Goal: Task Accomplishment & Management: Manage account settings

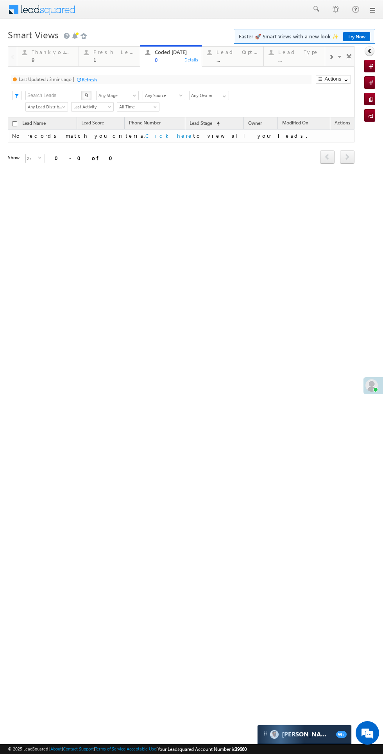
click at [96, 82] on div "Refresh" at bounding box center [89, 80] width 15 height 6
click at [109, 57] on div "Fresh Leads 1" at bounding box center [114, 54] width 42 height 15
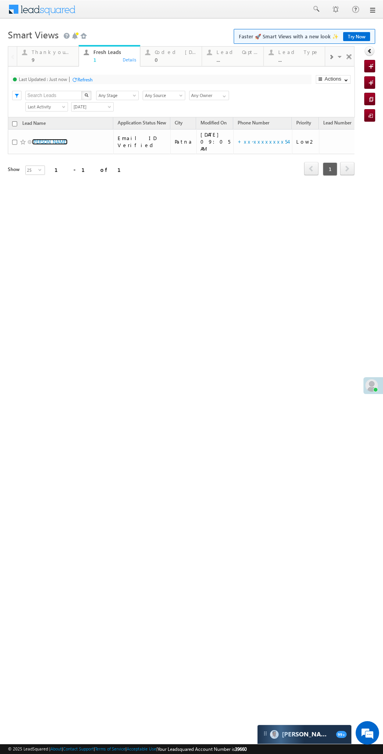
click at [50, 139] on link "[PERSON_NAME]" at bounding box center [50, 142] width 36 height 6
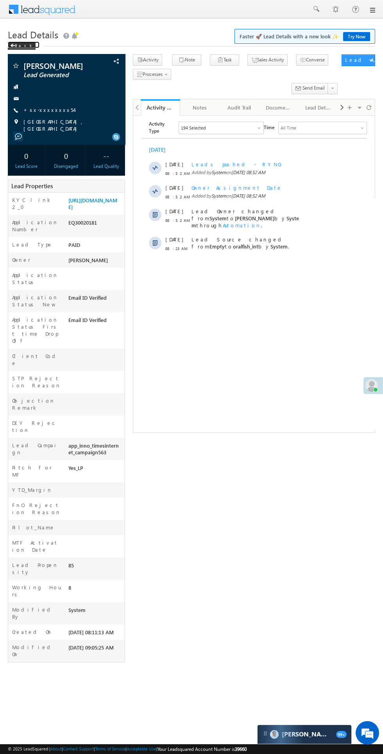
click at [13, 46] on span at bounding box center [12, 46] width 5 height 4
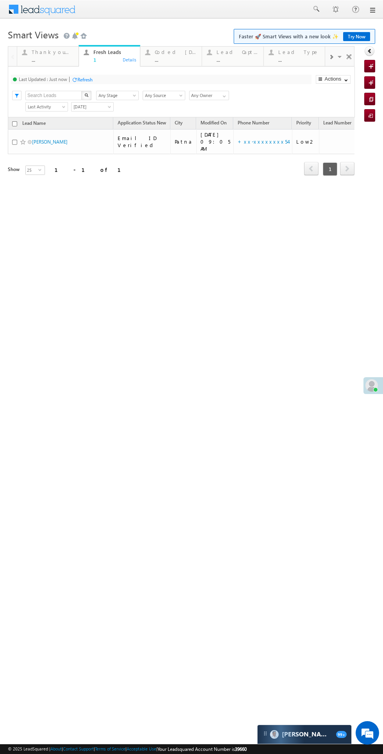
click at [90, 78] on div "Refresh" at bounding box center [84, 80] width 15 height 6
click at [52, 140] on link "Nayan Kalindi" at bounding box center [50, 142] width 36 height 6
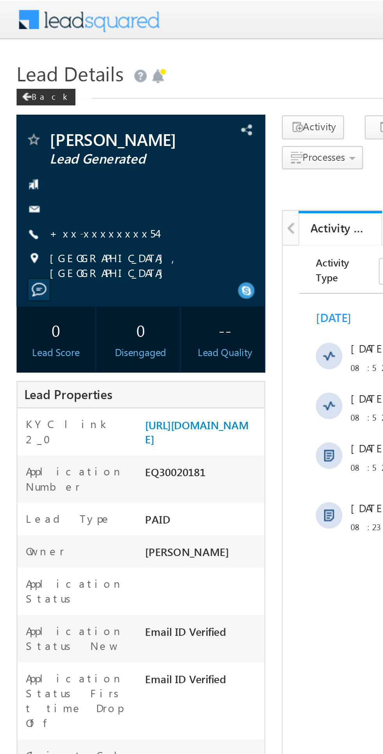
click at [44, 111] on link "+xx-xxxxxxxx54" at bounding box center [48, 109] width 50 height 7
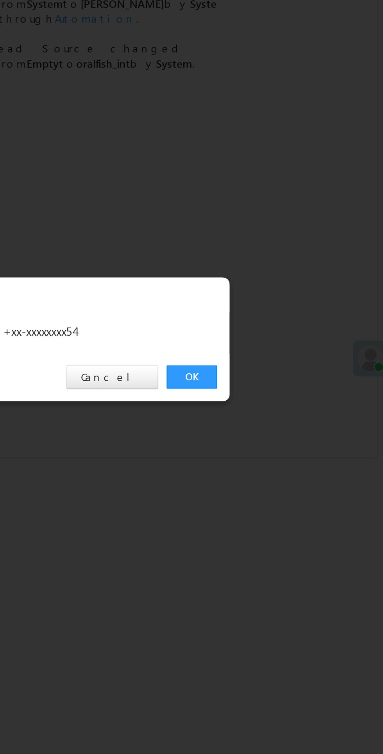
click at [282, 396] on link "OK" at bounding box center [288, 394] width 24 height 11
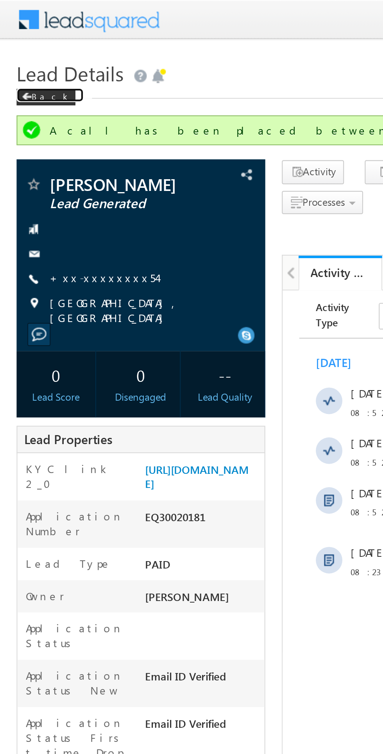
click at [13, 46] on span at bounding box center [12, 46] width 5 height 4
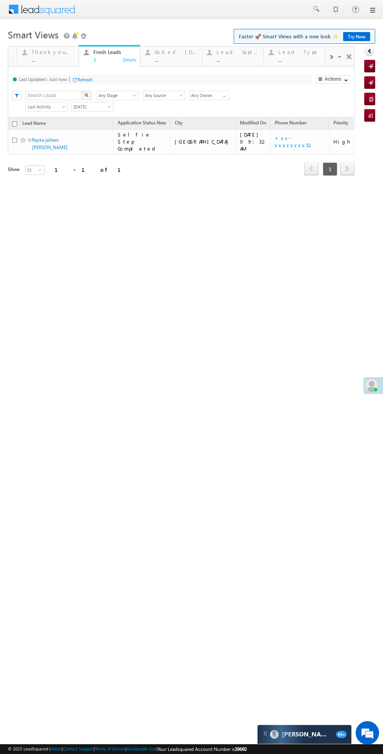
click at [172, 59] on div "..." at bounding box center [176, 60] width 42 height 6
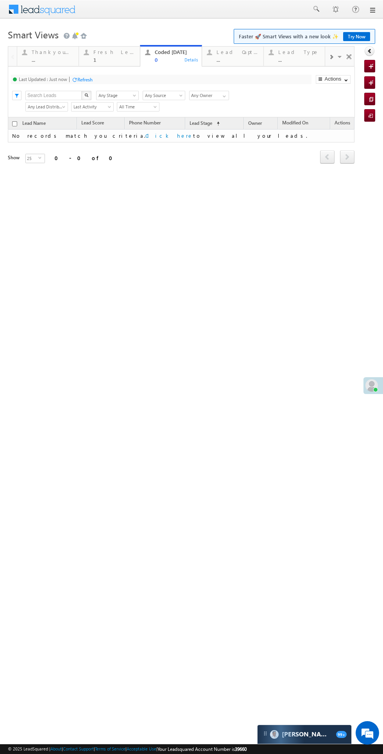
click at [111, 52] on div "Fresh Leads" at bounding box center [114, 52] width 42 height 6
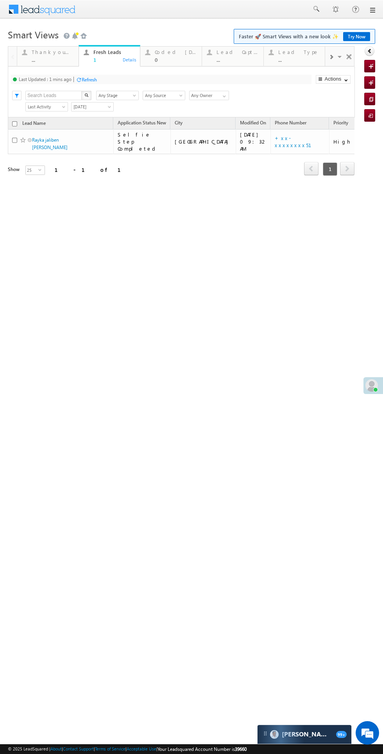
click at [90, 79] on div "Refresh" at bounding box center [89, 80] width 15 height 6
click at [168, 61] on div "0" at bounding box center [176, 60] width 42 height 6
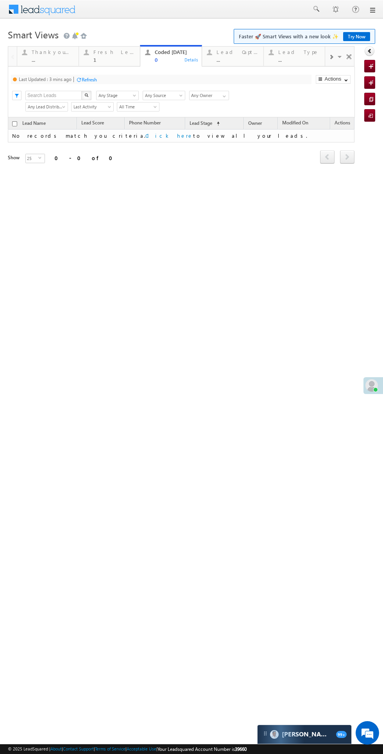
click at [80, 80] on div at bounding box center [79, 80] width 6 height 6
click at [95, 59] on div "1" at bounding box center [114, 60] width 42 height 6
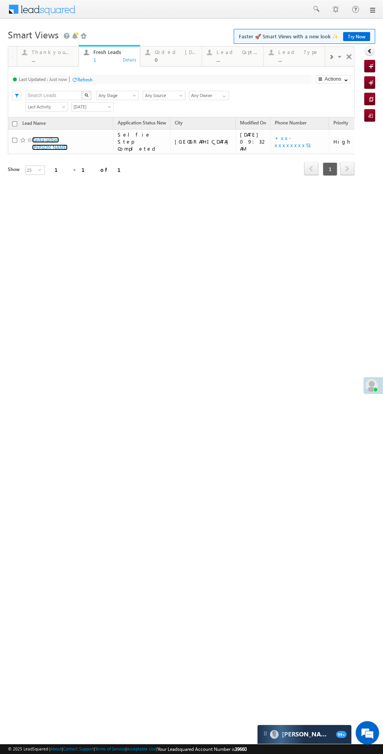
click at [43, 140] on link "Rayka jaliben [PERSON_NAME]" at bounding box center [50, 143] width 36 height 13
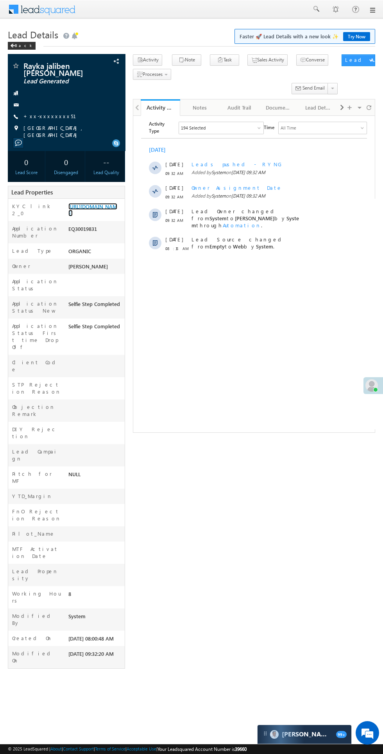
click at [93, 216] on link "[URL][DOMAIN_NAME]" at bounding box center [92, 209] width 49 height 13
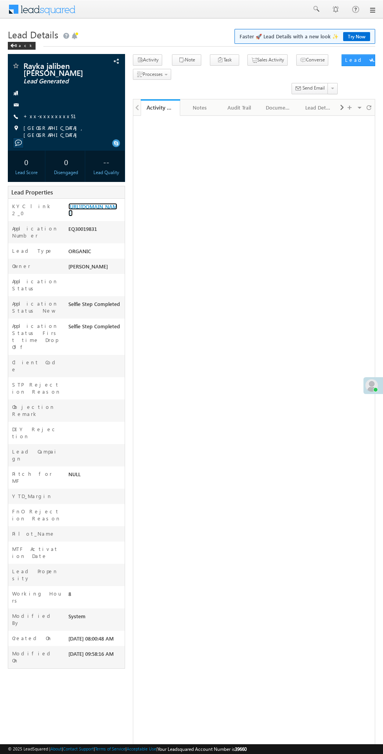
click at [85, 216] on link "[URL][DOMAIN_NAME]" at bounding box center [92, 209] width 49 height 13
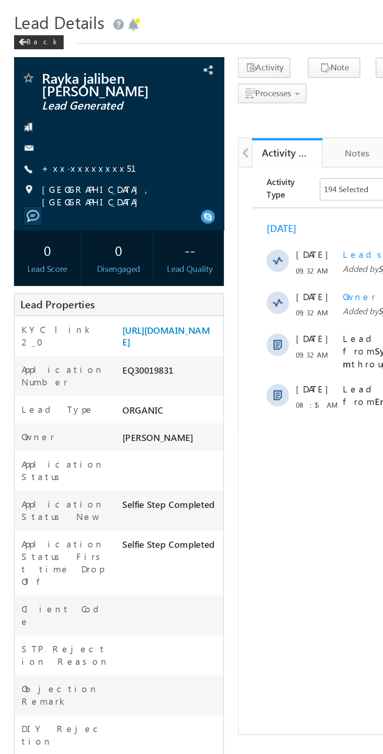
click at [52, 115] on link "+xx-xxxxxxxx51" at bounding box center [54, 116] width 62 height 7
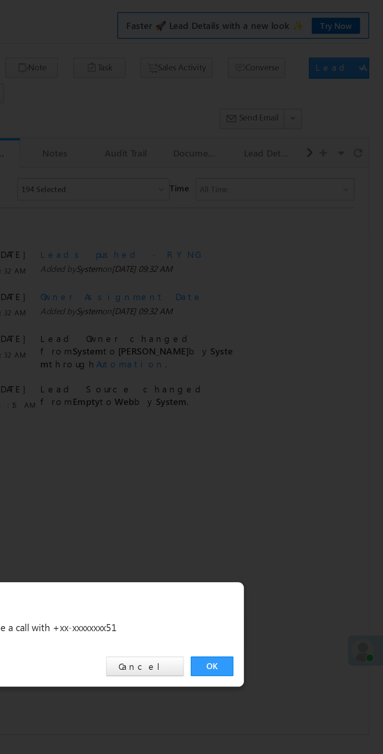
click at [289, 391] on link "OK" at bounding box center [288, 394] width 24 height 11
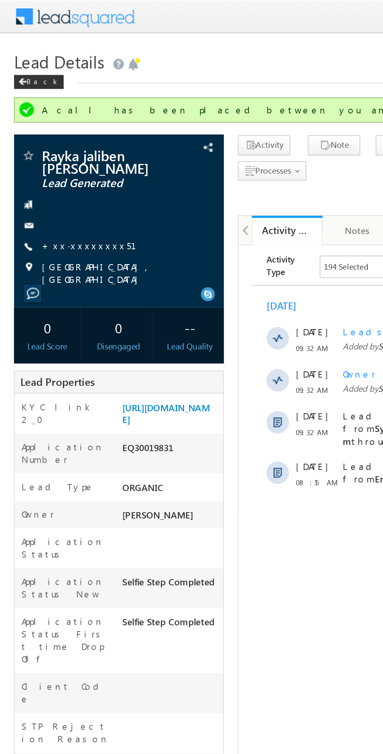
click at [48, 139] on link "+xx-xxxxxxxx51" at bounding box center [54, 137] width 62 height 7
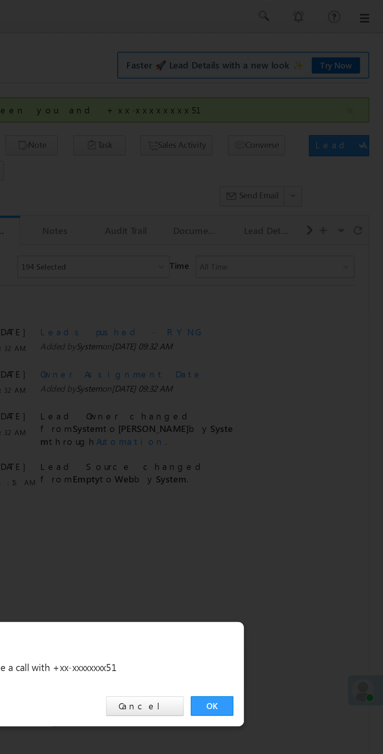
click at [283, 405] on div "OK Cancel" at bounding box center [195, 394] width 219 height 22
click at [287, 392] on link "OK" at bounding box center [288, 394] width 24 height 11
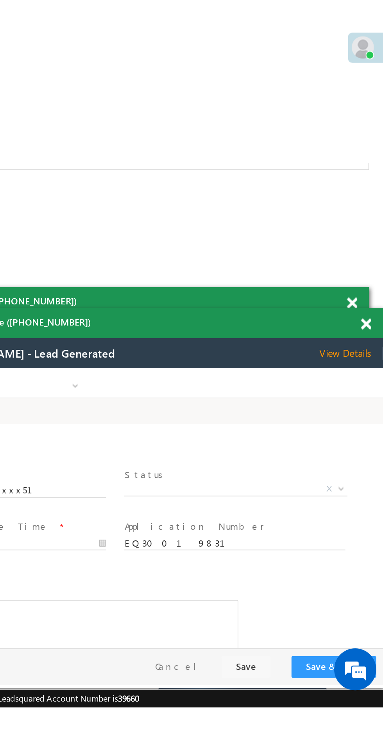
click at [59, 435] on span "X" at bounding box center [69, 435] width 124 height 8
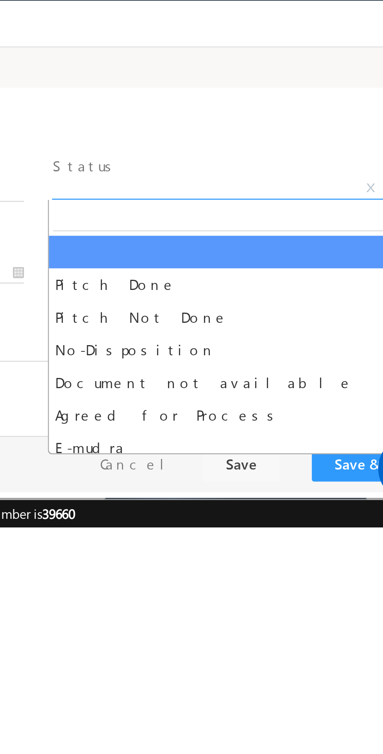
select select "Pitch Not Done"
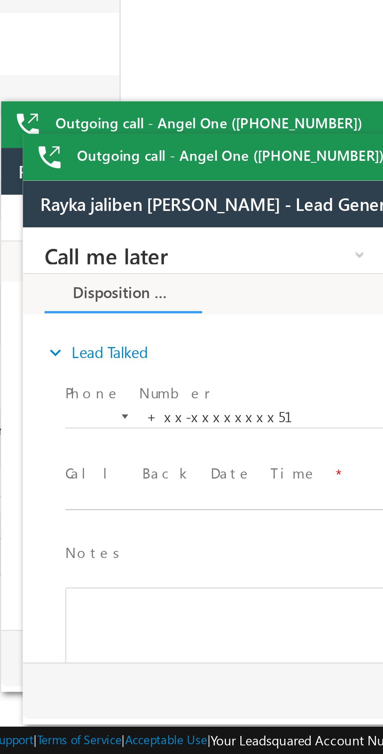
click at [83, 323] on body "Call me later Cross Sell Customer Drop-off reasons Language Barrier Not Interes…" at bounding box center [169, 305] width 293 height 156
type input "10/05/25 10:03 AM"
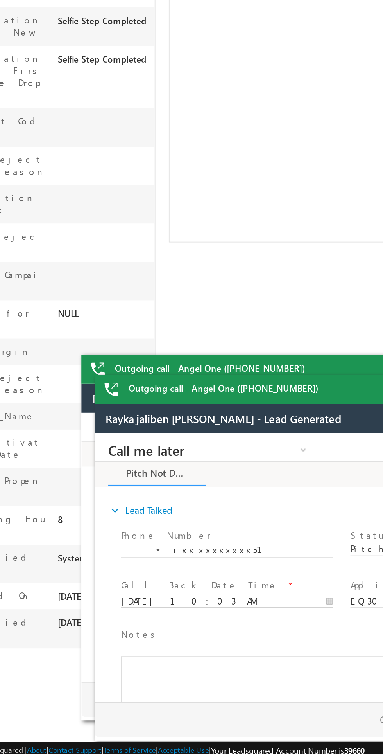
scroll to position [2, 0]
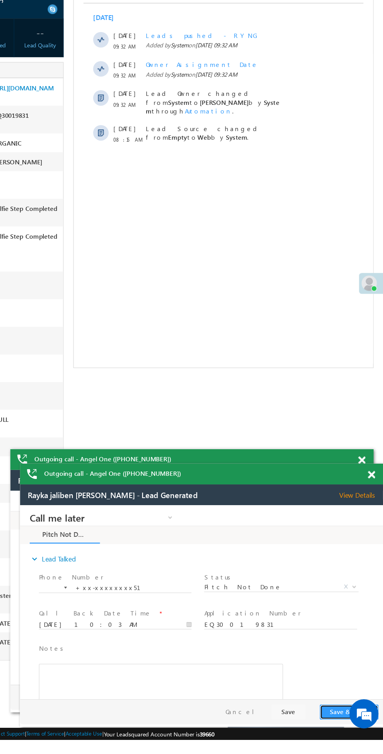
click at [284, 672] on button "Save & Close" at bounding box center [285, 672] width 47 height 12
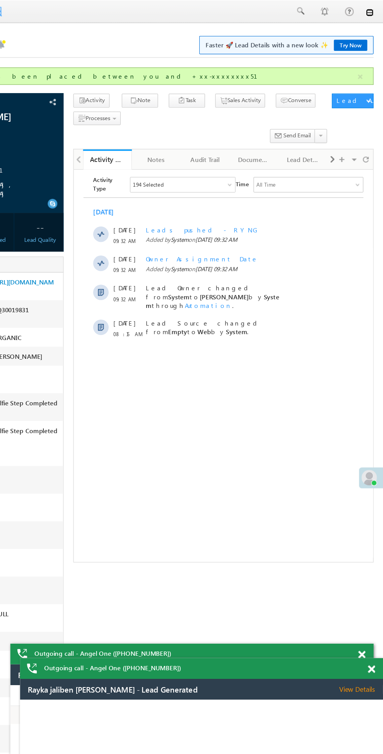
click at [370, 7] on link at bounding box center [372, 10] width 6 height 6
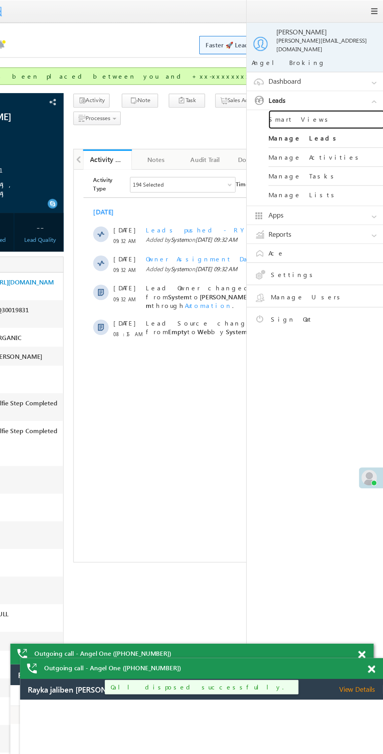
click at [323, 89] on link "Smart Views" at bounding box center [338, 96] width 94 height 15
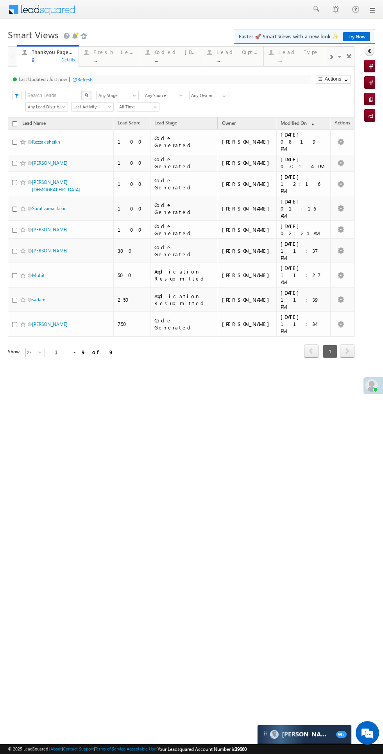
click at [102, 54] on div "Fresh Leads" at bounding box center [114, 52] width 42 height 6
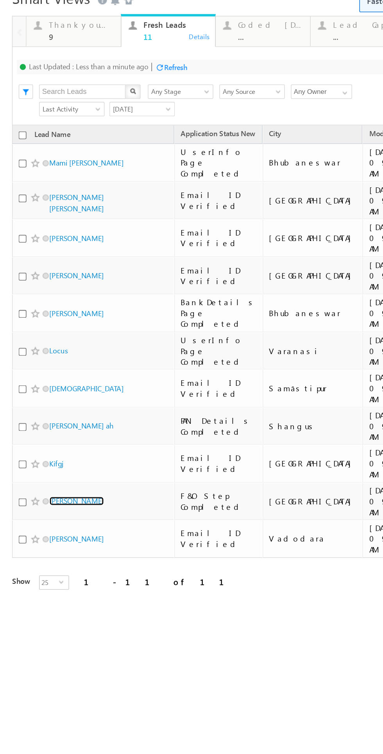
click at [56, 304] on link "pappu pramanik" at bounding box center [50, 307] width 36 height 6
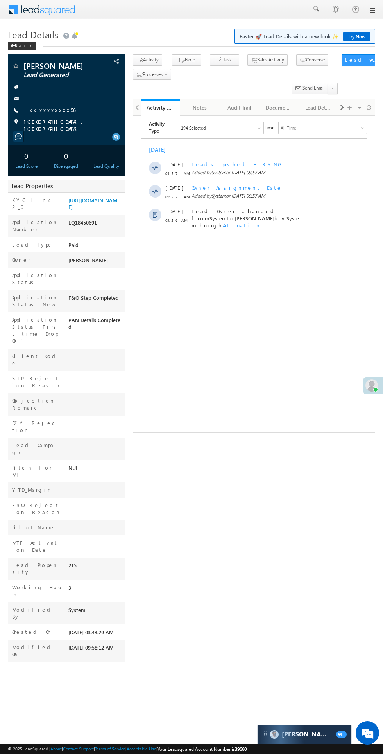
click at [50, 97] on div at bounding box center [67, 99] width 110 height 8
click at [57, 112] on link "+xx-xxxxxxxx56" at bounding box center [49, 109] width 52 height 7
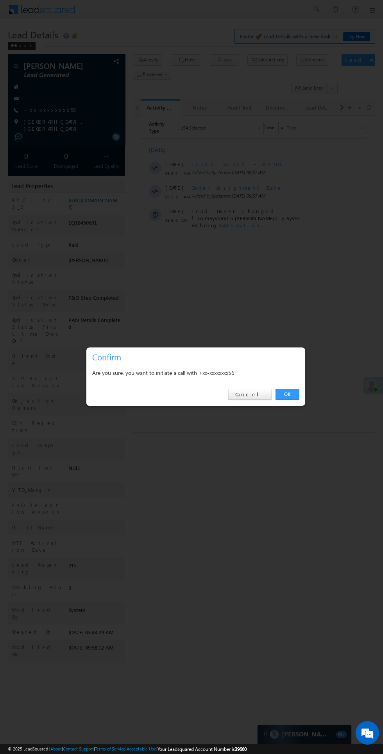
click at [286, 395] on link "OK" at bounding box center [288, 394] width 24 height 11
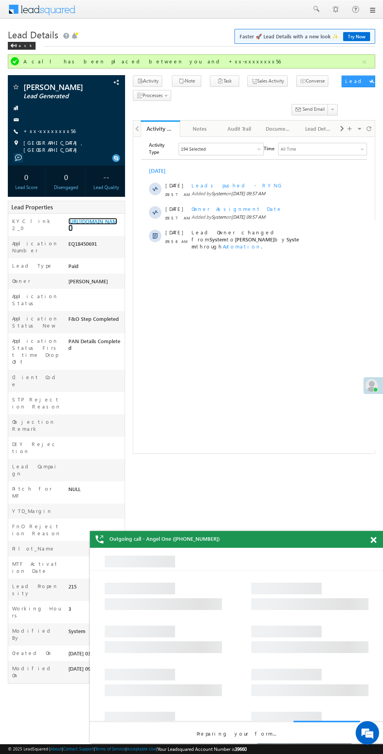
click at [96, 230] on link "https://angelbroking1-pk3em7sa.customui-test.leadsquared.com?leadId=7991f6cf-da…" at bounding box center [92, 224] width 49 height 13
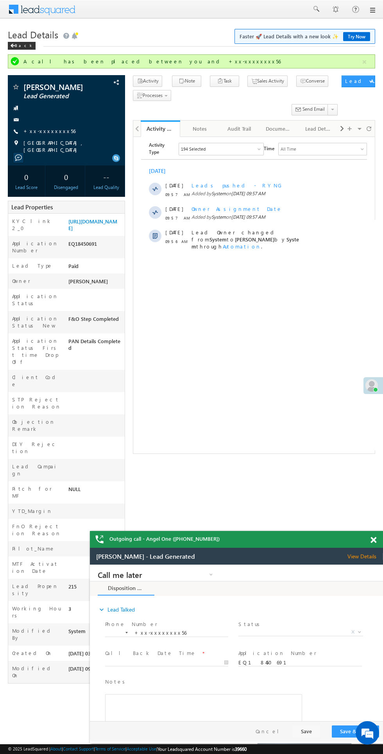
click at [287, 634] on span "X" at bounding box center [301, 632] width 124 height 8
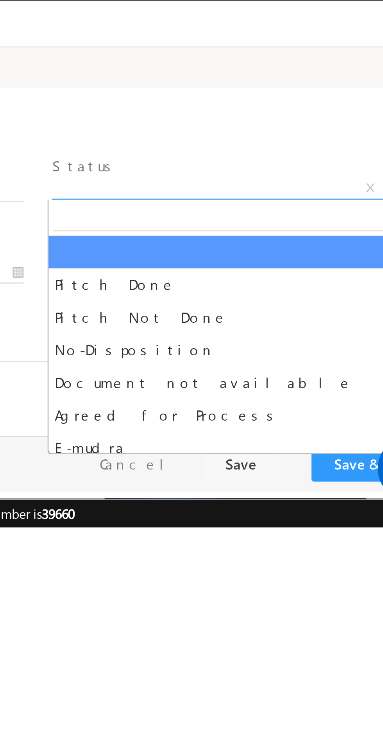
select select "Pitch Not Done"
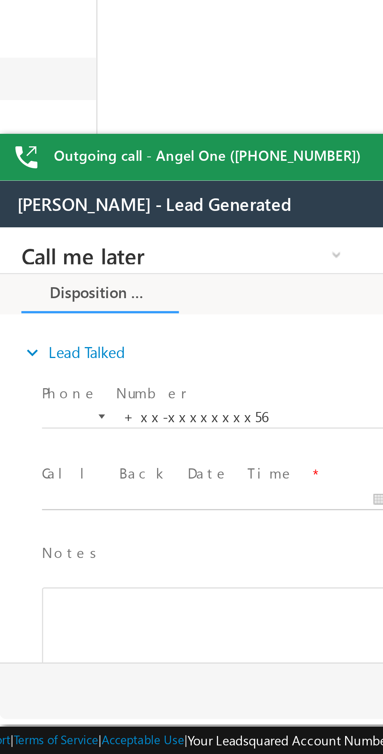
click at [62, 326] on body "Call me later Cross Sell Customer Drop-off reasons Language Barrier Not Interes…" at bounding box center [146, 305] width 293 height 156
type input "10/05/25 10:09 AM"
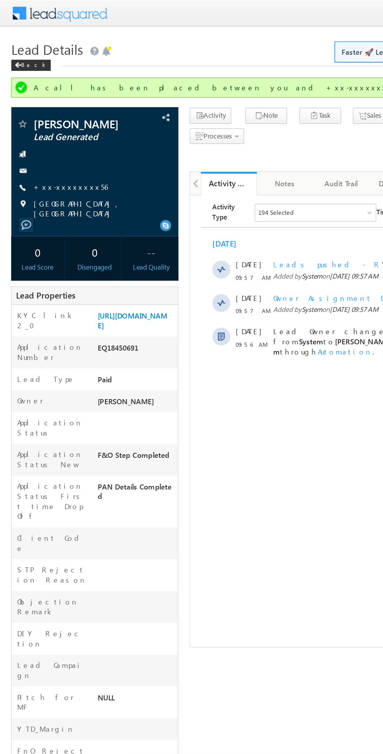
click at [53, 133] on link "+xx-xxxxxxxx56" at bounding box center [49, 130] width 52 height 7
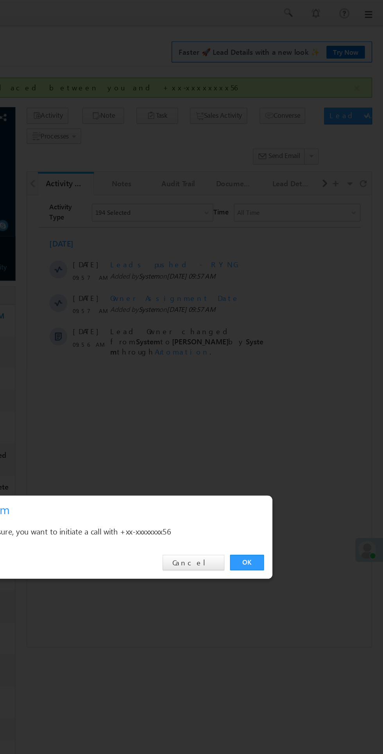
click at [284, 394] on link "OK" at bounding box center [288, 394] width 24 height 11
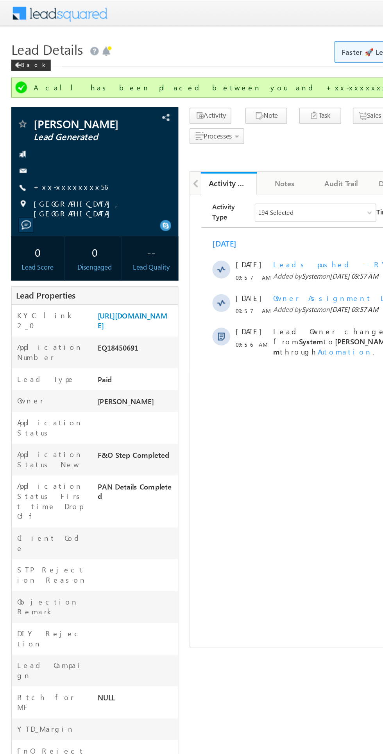
click at [20, 39] on span "Lead Details" at bounding box center [33, 34] width 50 height 13
click at [13, 46] on span at bounding box center [12, 46] width 5 height 4
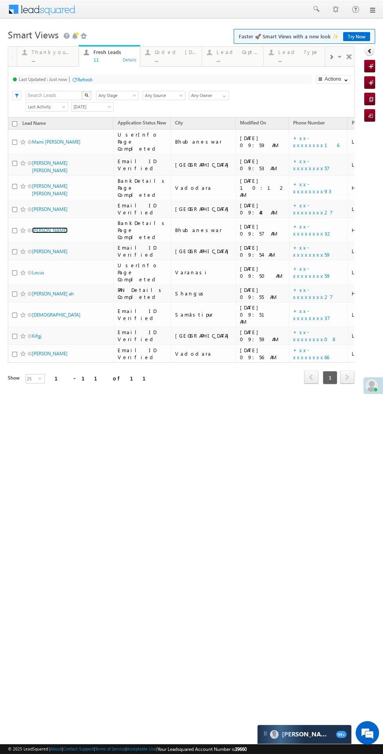
click at [50, 227] on link "[PERSON_NAME]" at bounding box center [50, 230] width 36 height 6
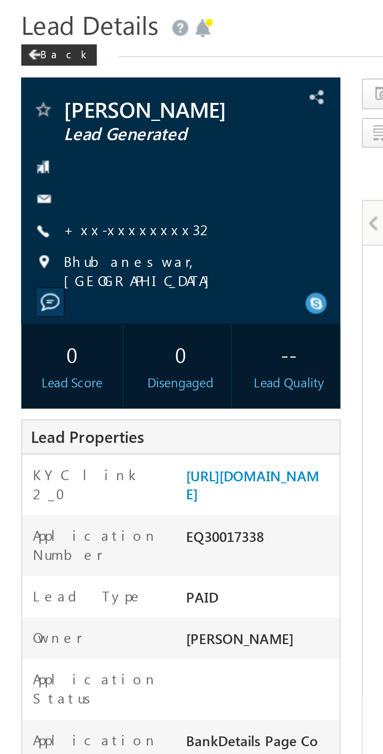
click at [46, 109] on link "+xx-xxxxxxxx32" at bounding box center [51, 109] width 56 height 7
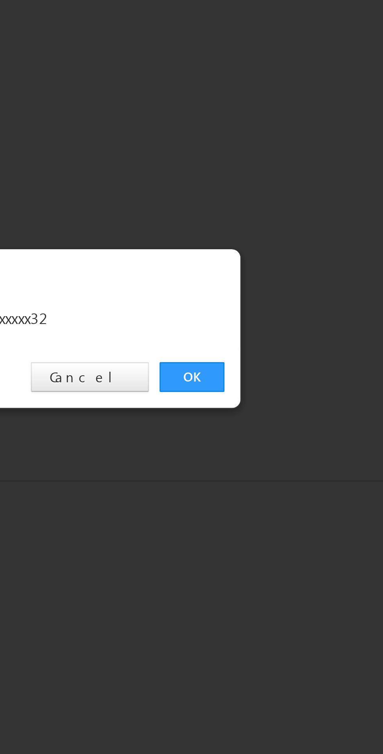
click at [284, 390] on link "OK" at bounding box center [288, 394] width 24 height 11
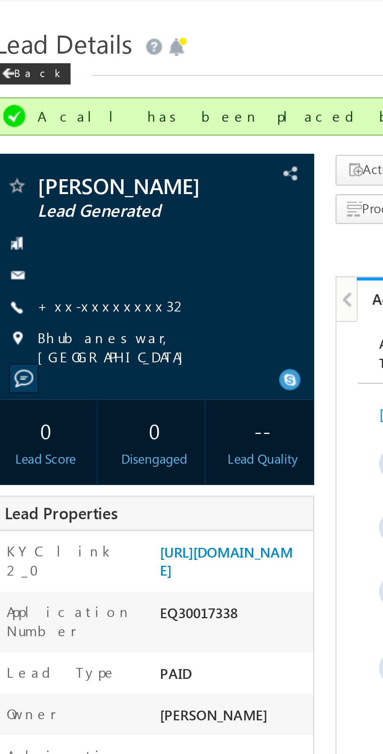
click at [52, 129] on link "+xx-xxxxxxxx32" at bounding box center [51, 130] width 56 height 7
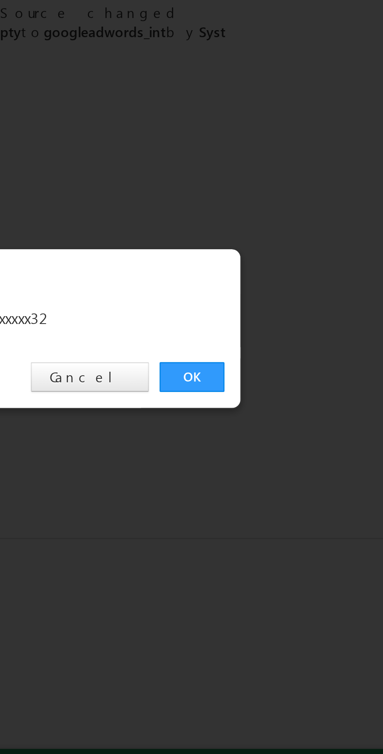
click at [285, 394] on link "OK" at bounding box center [288, 394] width 24 height 11
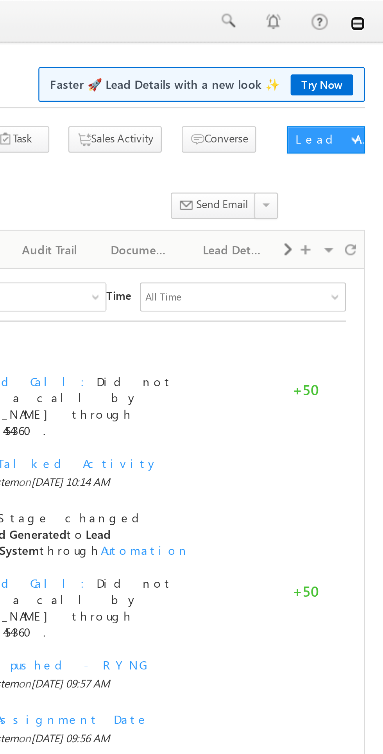
click at [373, 9] on link at bounding box center [372, 10] width 6 height 6
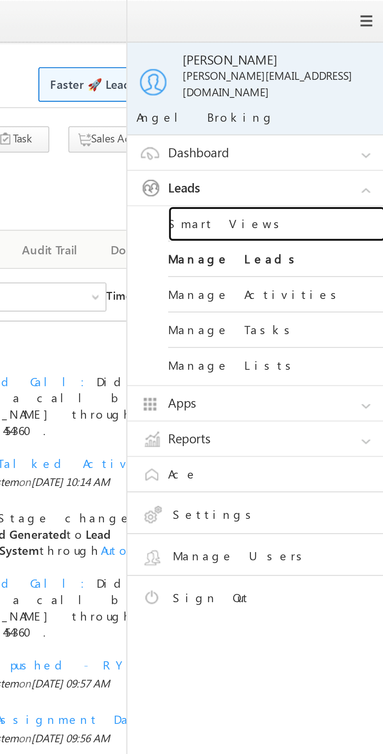
click at [313, 90] on link "Smart Views" at bounding box center [338, 96] width 94 height 15
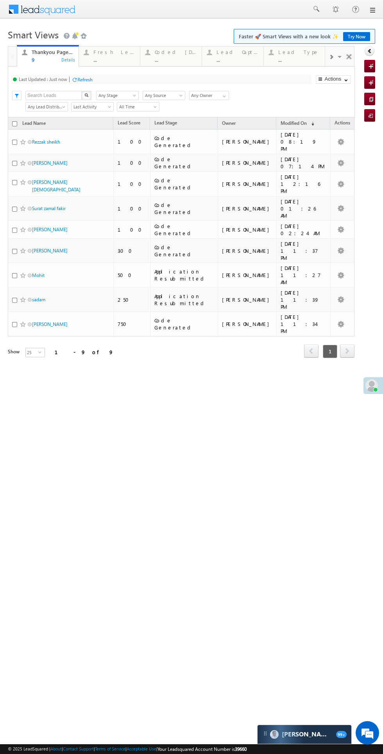
click at [173, 54] on div "Coded [DATE]" at bounding box center [176, 52] width 42 height 6
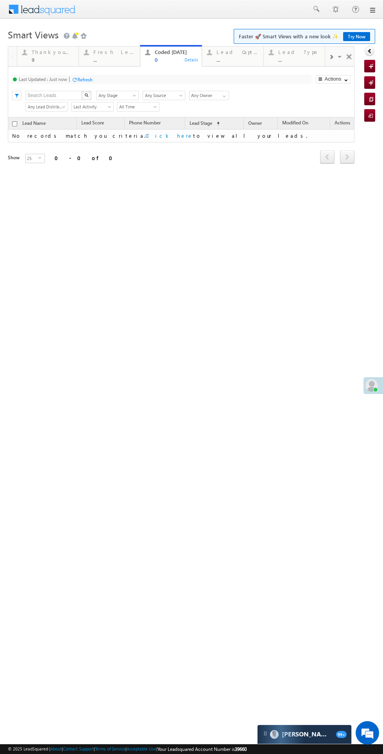
click at [109, 56] on div "Fresh Leads ..." at bounding box center [114, 54] width 42 height 15
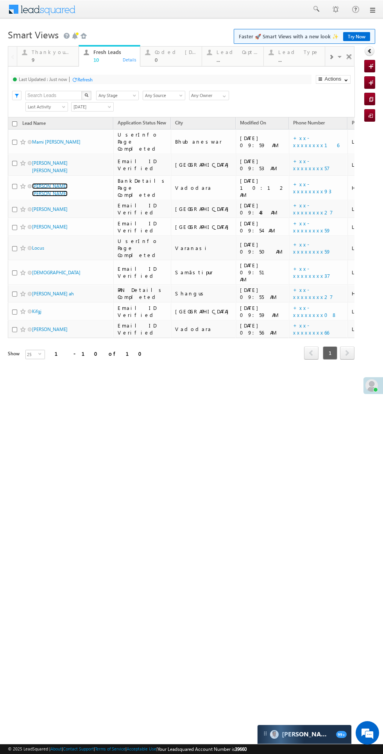
click at [49, 183] on link "Vansh Bhimabhai punjabhai" at bounding box center [50, 189] width 36 height 13
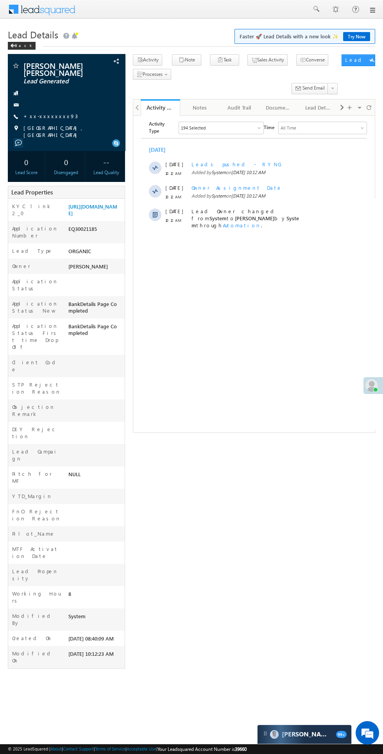
click at [53, 128] on span "[GEOGRAPHIC_DATA], [GEOGRAPHIC_DATA]" at bounding box center [69, 131] width 93 height 14
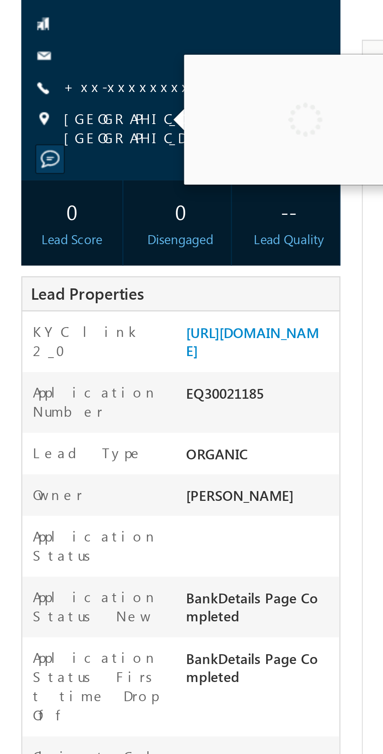
click at [46, 115] on link "+xx-xxxxxxxx93" at bounding box center [50, 116] width 54 height 7
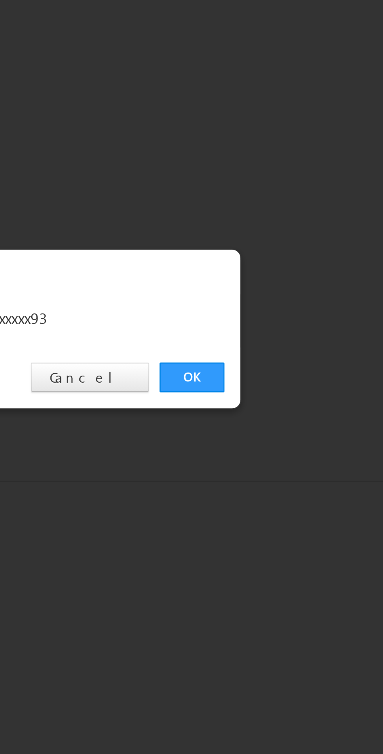
click at [288, 395] on link "OK" at bounding box center [288, 394] width 24 height 11
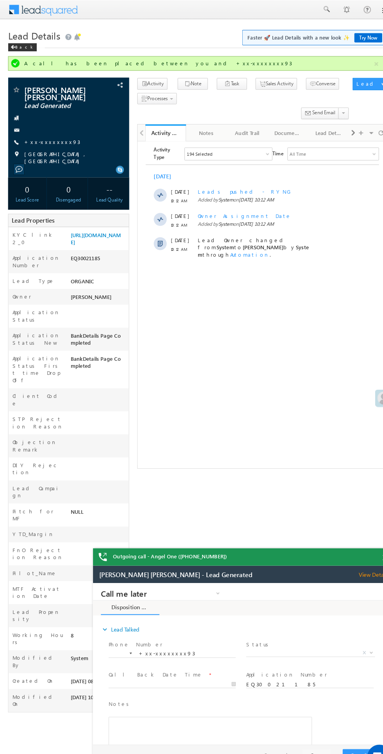
click at [298, 648] on span "X" at bounding box center [303, 650] width 124 height 8
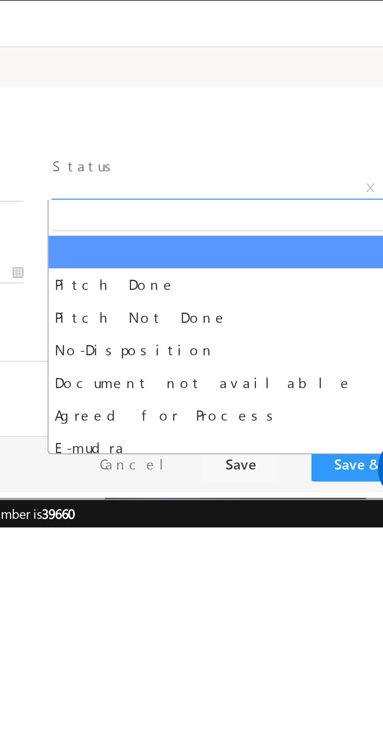
select select "Pitch Not Done"
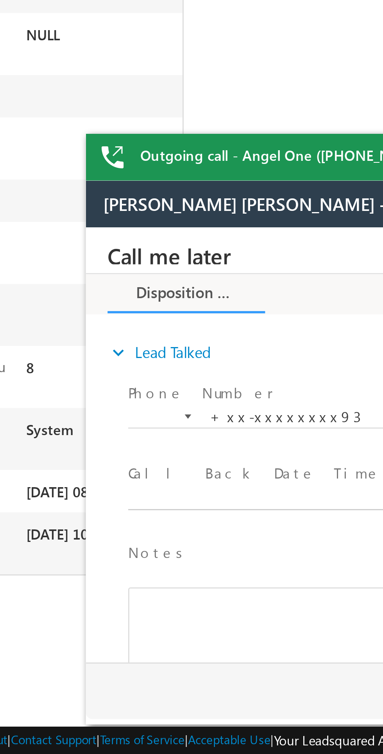
click at [183, 329] on input "text" at bounding box center [162, 325] width 123 height 8
type input "10/05/25 10:21 AM"
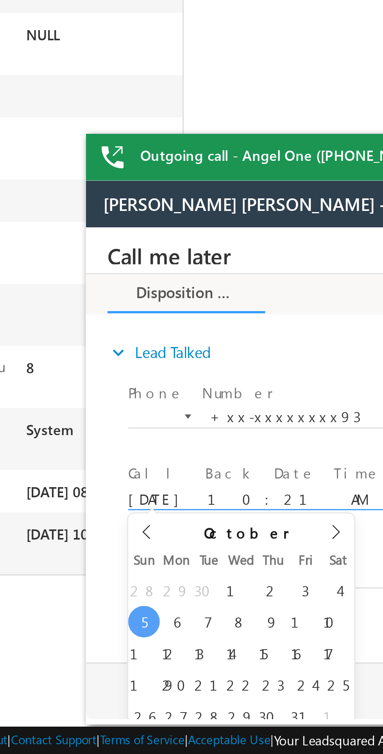
click at [145, 325] on input "10/05/25 10:21 AM" at bounding box center [162, 325] width 123 height 8
click at [80, 618] on html "Outgoing call - Angel One (8069454360) Menu Bikash Das bikas h.das @ange lbrok …" at bounding box center [191, 356] width 383 height 713
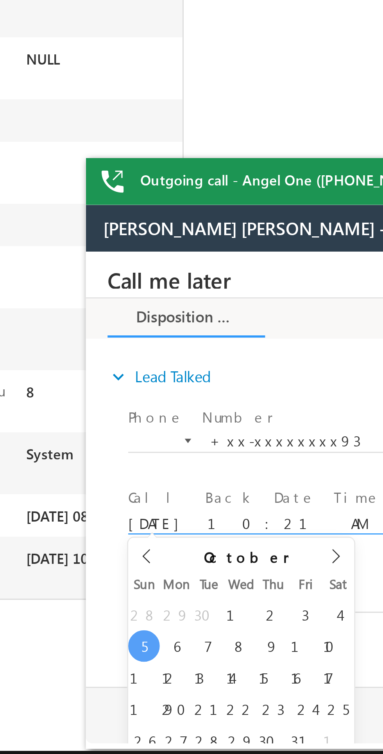
click at [93, 318] on div "expand_more Lead Talked Phone Number *" at bounding box center [234, 346] width 289 height 124
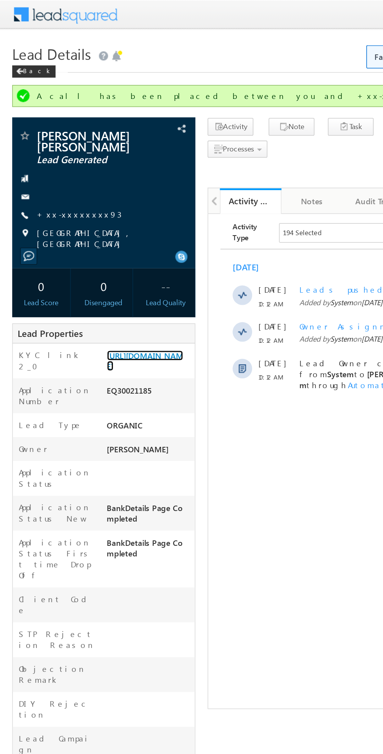
click at [92, 237] on link "https://angelbroking1-pk3em7sa.customui-test.leadsquared.com?leadId=1dfae05d-4f…" at bounding box center [92, 230] width 49 height 13
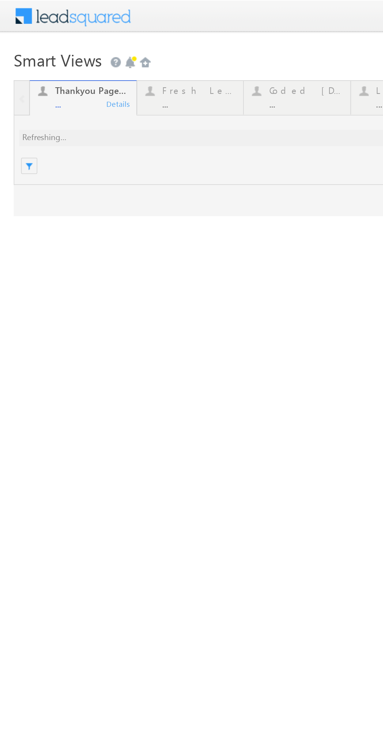
click at [104, 54] on div at bounding box center [181, 85] width 347 height 78
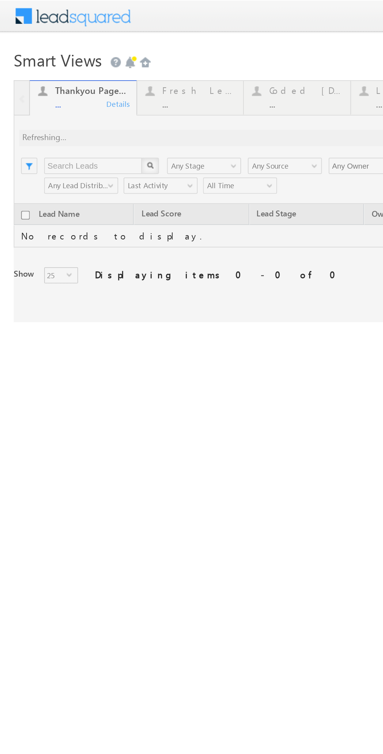
click at [108, 50] on div at bounding box center [181, 115] width 347 height 139
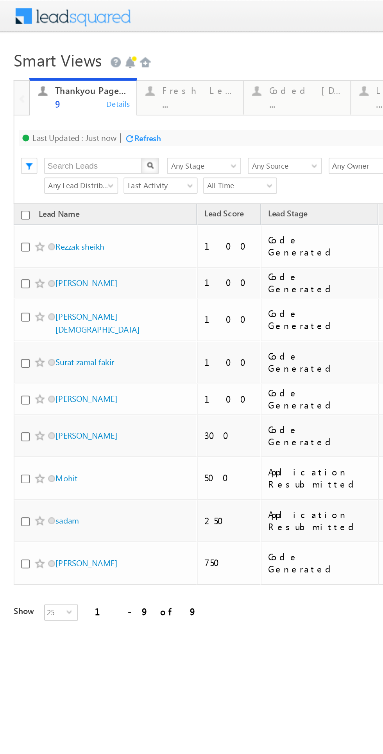
click at [108, 50] on div "Fresh Leads" at bounding box center [114, 52] width 42 height 6
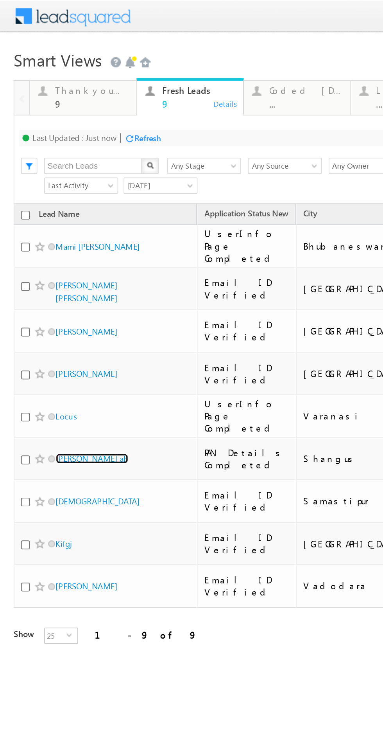
click at [38, 261] on link "[PERSON_NAME] ah" at bounding box center [53, 264] width 42 height 6
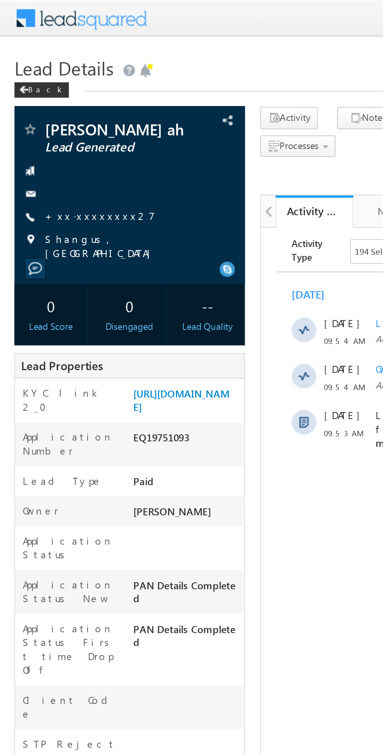
click at [48, 111] on link "+xx-xxxxxxxx27" at bounding box center [51, 109] width 56 height 7
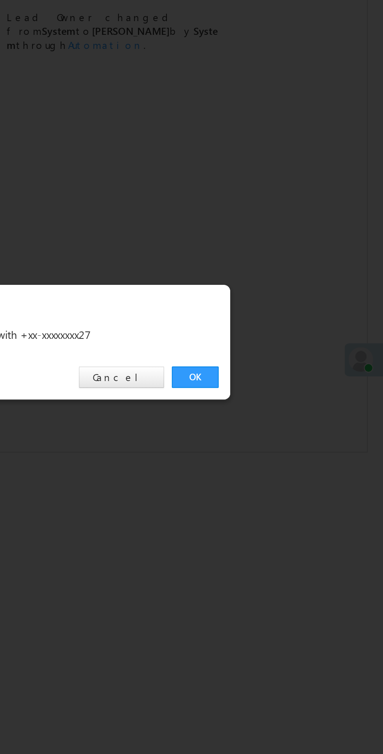
click at [284, 396] on link "OK" at bounding box center [288, 394] width 24 height 11
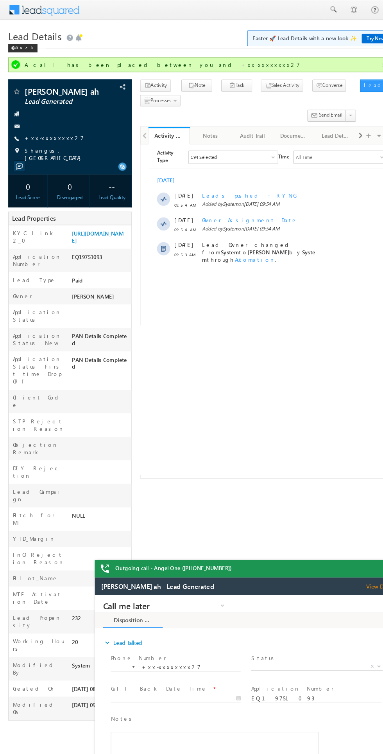
click at [302, 659] on span "X" at bounding box center [305, 663] width 124 height 8
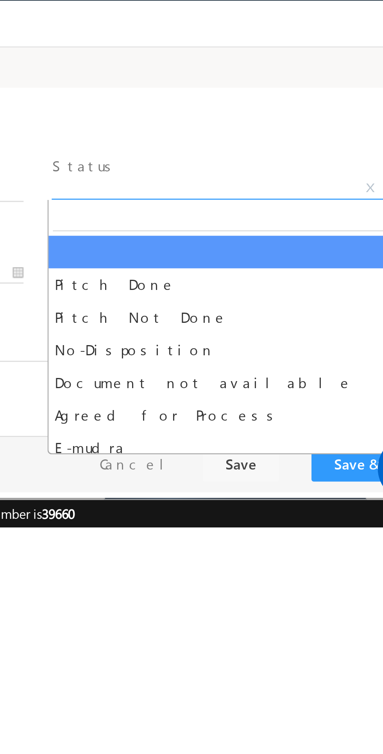
select select "Pitch Not Done"
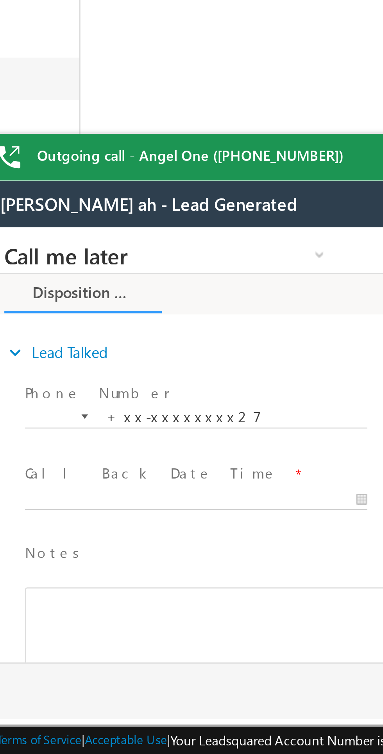
click at [53, 324] on body "Call me later Cross Sell Customer Drop-off reasons Language Barrier Not Interes…" at bounding box center [129, 305] width 293 height 156
type input "10/05/25 10:27 AM"
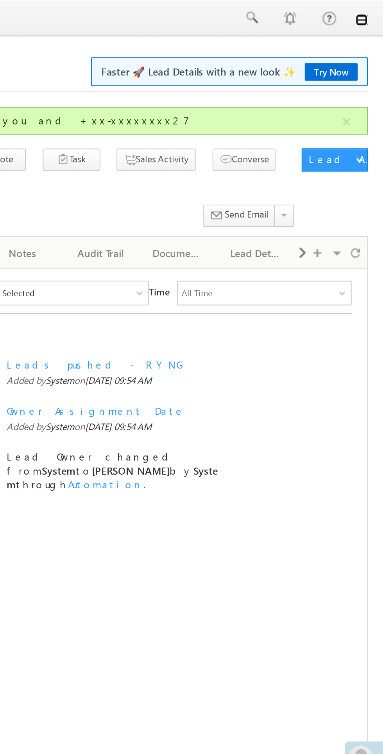
click at [374, 10] on link at bounding box center [372, 10] width 6 height 6
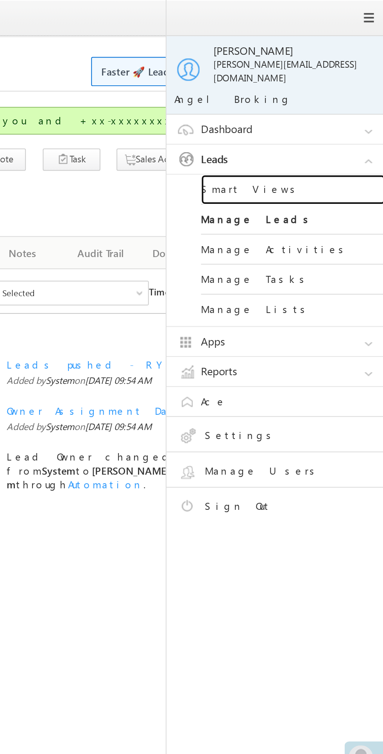
click at [319, 90] on link "Smart Views" at bounding box center [338, 96] width 94 height 15
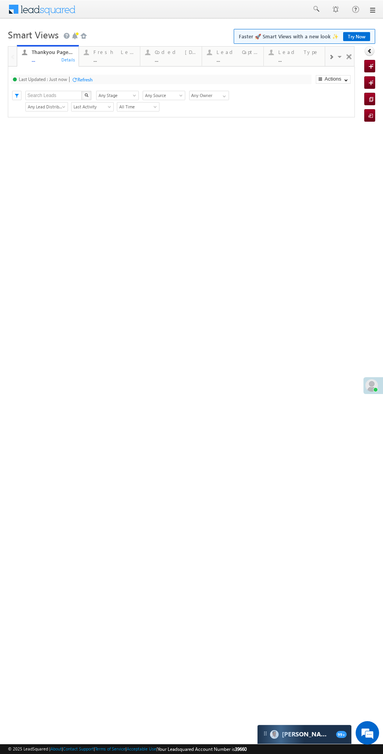
click at [117, 56] on div "Fresh Leads ..." at bounding box center [114, 54] width 42 height 15
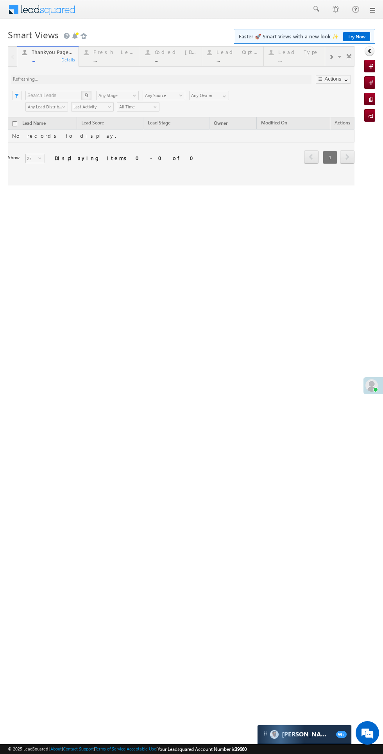
click at [107, 59] on div at bounding box center [181, 115] width 347 height 139
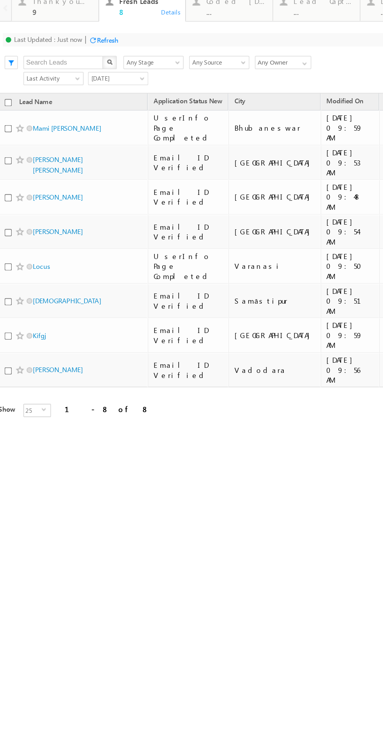
click at [269, 66] on link "+xx-xxxxxxxx16" at bounding box center [292, 69] width 46 height 14
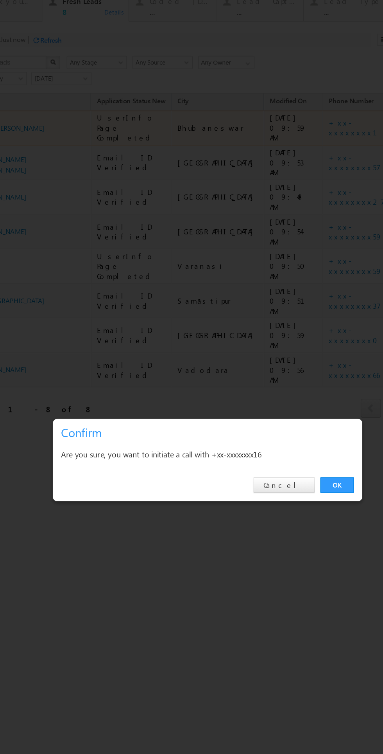
click at [218, 322] on link "OK" at bounding box center [218, 321] width 24 height 11
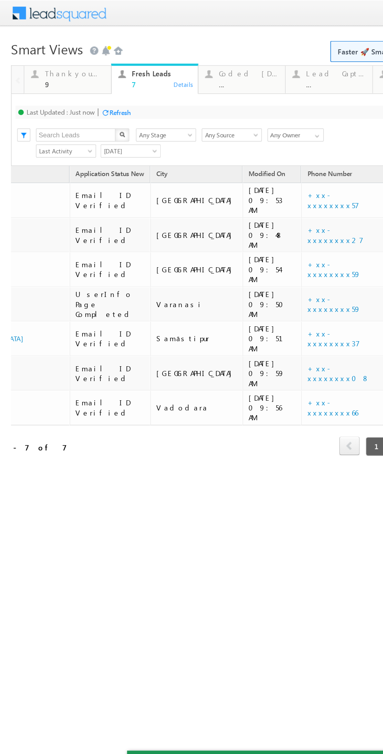
scroll to position [0, 67]
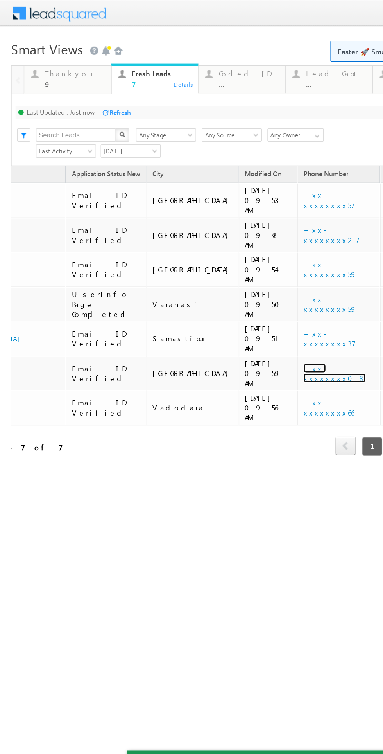
click at [215, 257] on link "+xx-xxxxxxxx08" at bounding box center [237, 264] width 44 height 14
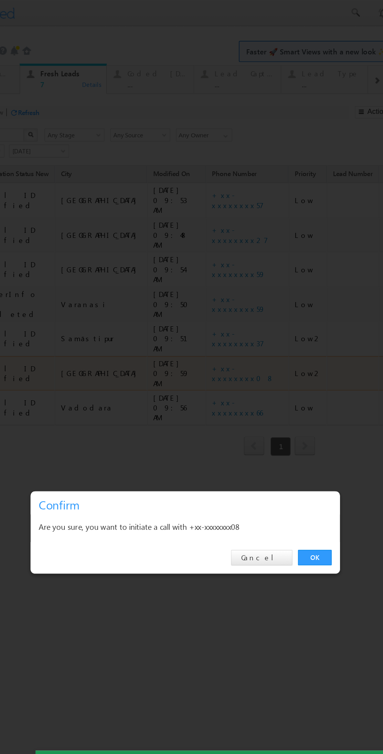
click at [196, 391] on link "OK" at bounding box center [196, 394] width 24 height 11
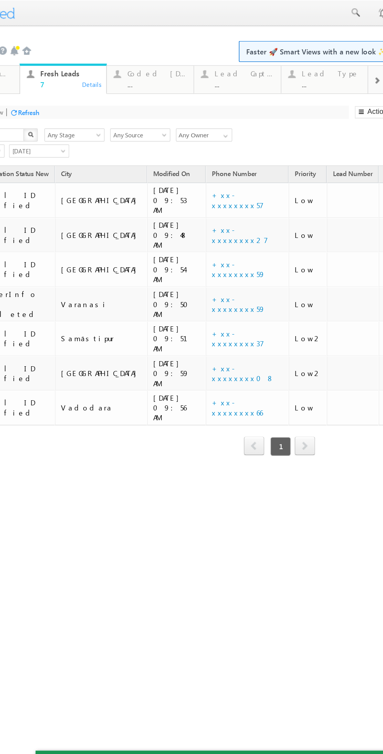
scroll to position [0, 0]
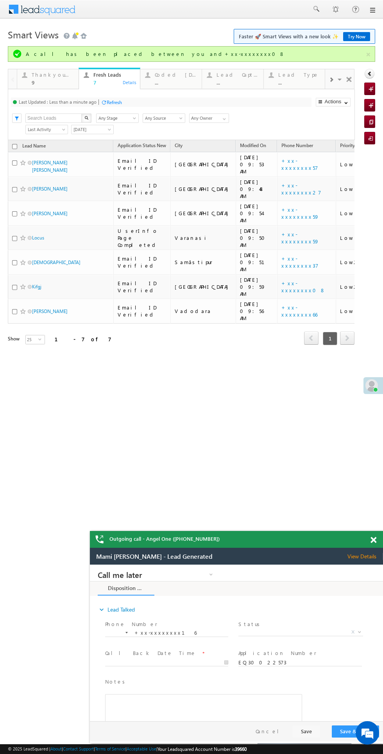
click at [371, 540] on span at bounding box center [374, 540] width 6 height 7
